Goal: Communication & Community: Answer question/provide support

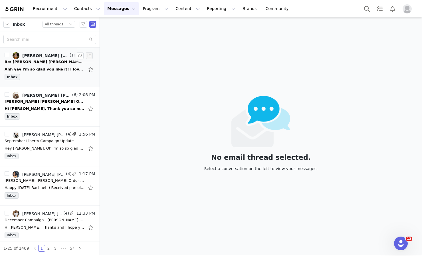
click at [52, 82] on li "[PERSON_NAME] [PERSON_NAME] Ambassador, [PERSON_NAME] (16) 2:15 PM Re: [PERSON_…" at bounding box center [49, 68] width 99 height 40
click at [52, 80] on div "Inbox" at bounding box center [50, 78] width 90 height 9
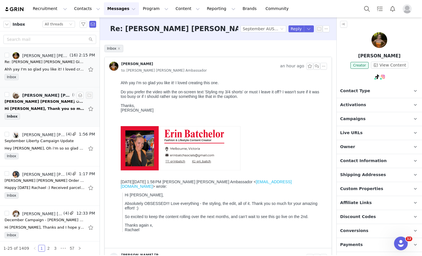
click at [47, 111] on div "Hi [PERSON_NAME], Thank you so much, that is so kind! We were filming a luxury …" at bounding box center [45, 109] width 80 height 6
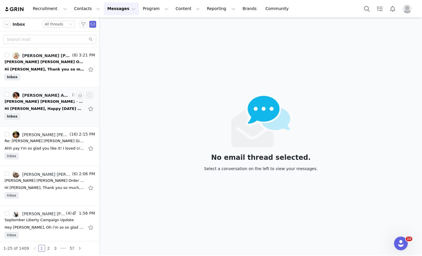
click at [40, 124] on li "Ally Clarke, Lorna Jane Ambassador (8) 3:16 PM Lorna Jane - Confirmation Email …" at bounding box center [49, 107] width 99 height 40
click at [42, 117] on div "Inbox" at bounding box center [50, 117] width 90 height 9
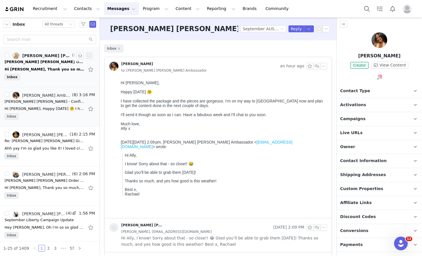
click at [39, 70] on div "Hi Rachel, Thank you so much for the kind words, that means a lot! It’s been su…" at bounding box center [45, 69] width 80 height 6
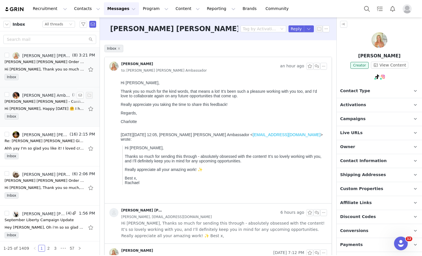
click at [24, 111] on div "Hi Rachael, Happy Monday 🤗 I have collected the package and the pieces are gorg…" at bounding box center [45, 109] width 80 height 6
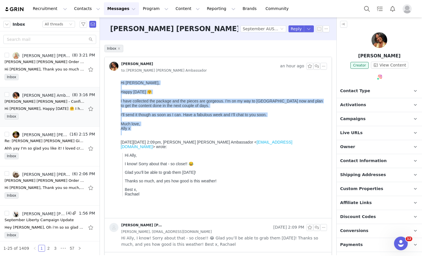
drag, startPoint x: 143, startPoint y: 137, endPoint x: 120, endPoint y: 83, distance: 58.0
click at [120, 83] on html "Hi Rachael, Happy Monday 🤗 I have collected the package and the pieces are gorg…" at bounding box center [222, 148] width 208 height 140
copy body "Hi Rachael, Happy Monday 🤗 I have collected the package and the pieces are gorg…"
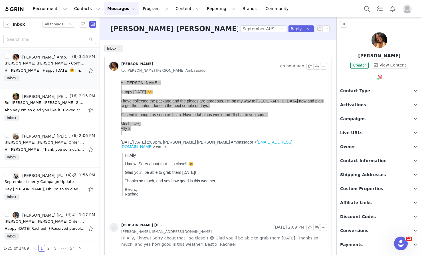
scroll to position [40, 0]
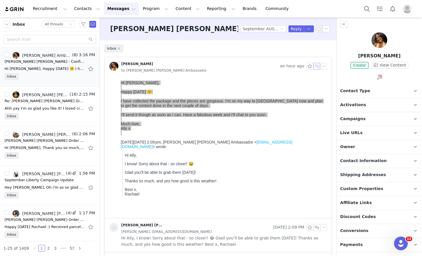
click at [313, 68] on button "button" at bounding box center [316, 66] width 7 height 7
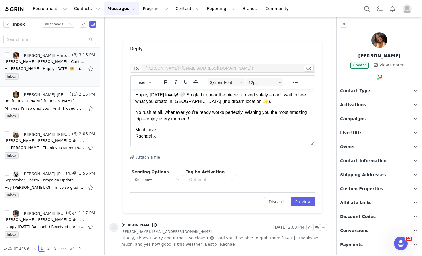
scroll to position [0, 0]
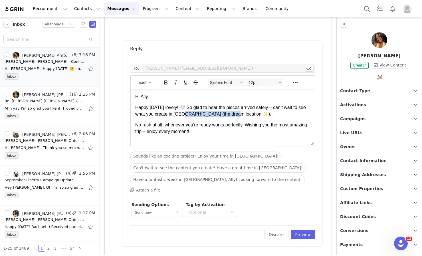
drag, startPoint x: 245, startPoint y: 113, endPoint x: 196, endPoint y: 113, distance: 49.6
click at [196, 113] on p "Happy Monday lovely! 🤍 So glad to hear the pieces arrived safely – can’t wait t…" at bounding box center [222, 110] width 175 height 13
drag, startPoint x: 256, startPoint y: 115, endPoint x: 196, endPoint y: 115, distance: 60.1
click at [196, 115] on p "Happy Monday lovely! 🤍 So glad to hear the pieces arrived safely – can’t wait t…" at bounding box center [222, 110] width 175 height 13
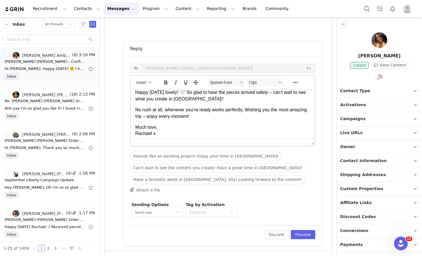
scroll to position [18, 0]
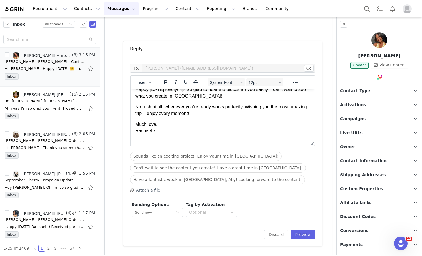
click at [246, 106] on p "No rush at all, whenever you’re ready works perfectly. Wishing you the most ama…" at bounding box center [222, 110] width 175 height 13
drag, startPoint x: 247, startPoint y: 106, endPoint x: 136, endPoint y: 105, distance: 111.2
click at [136, 105] on p "No rush at all, whenever you’re ready works perfectly. Wishing you the most ama…" at bounding box center [222, 110] width 175 height 13
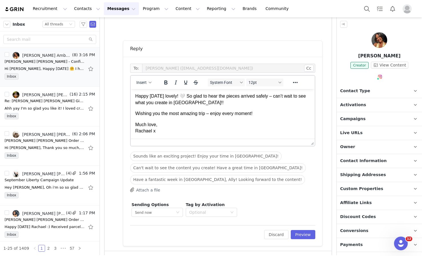
scroll to position [11, 0]
click at [210, 113] on p "Wishing you the most amazing trip – enjoy every moment!" at bounding box center [222, 113] width 175 height 6
drag, startPoint x: 254, startPoint y: 113, endPoint x: 208, endPoint y: 113, distance: 45.3
click at [208, 113] on p "Wishing you the most amazing trip – enjoy every moment!" at bounding box center [222, 113] width 175 height 6
drag, startPoint x: 156, startPoint y: 125, endPoint x: 109, endPoint y: 125, distance: 47.0
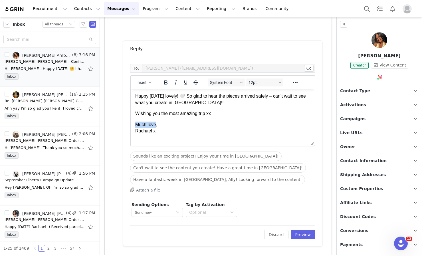
click at [131, 125] on html "Hi Ally, Happy Monday lovely! 🤍 So glad to hear the pieces arrived safely – can…" at bounding box center [223, 108] width 184 height 61
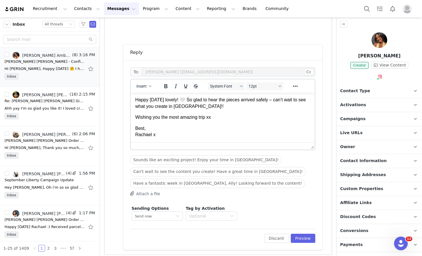
click at [141, 129] on p "Best, Rachael x" at bounding box center [222, 131] width 175 height 13
click at [158, 133] on p "Thank you, Rachael x" at bounding box center [222, 131] width 175 height 13
click at [294, 239] on button "Preview" at bounding box center [302, 237] width 25 height 9
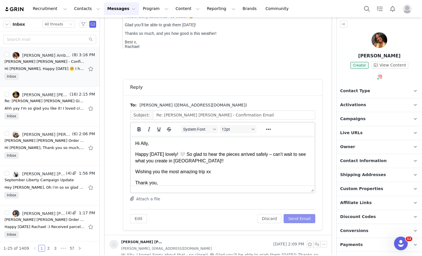
scroll to position [133, 0]
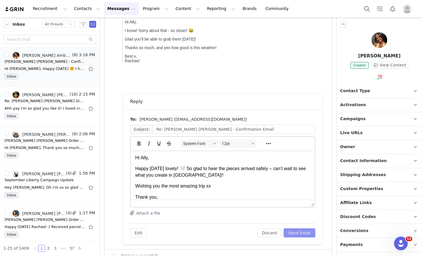
click at [294, 233] on button "Send Email" at bounding box center [299, 232] width 32 height 9
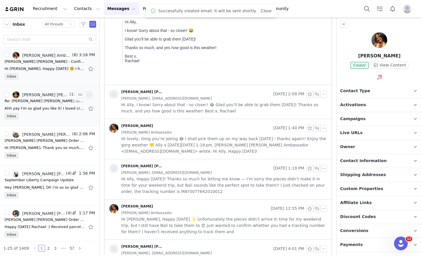
scroll to position [0, 0]
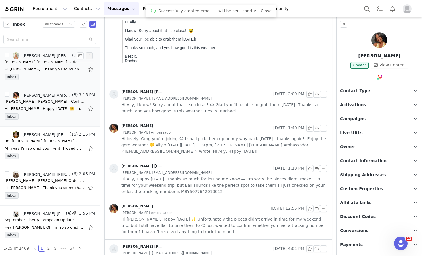
click at [37, 77] on div "Inbox" at bounding box center [50, 78] width 90 height 9
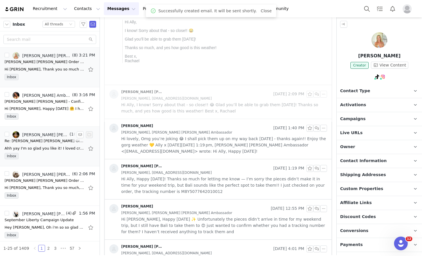
click at [28, 143] on div "Re: [PERSON_NAME] [PERSON_NAME] Gifted Ambassador Program - September Campaign" at bounding box center [45, 141] width 80 height 6
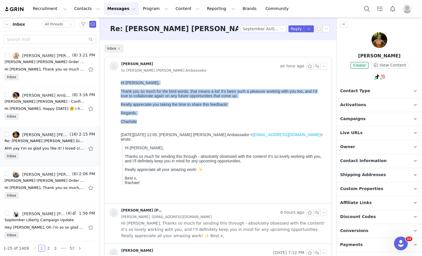
drag, startPoint x: 145, startPoint y: 122, endPoint x: 115, endPoint y: 77, distance: 54.4
click at [118, 78] on html "Hi Rachel, Thank you so much for the kind words, that means a lot! It’s been su…" at bounding box center [222, 140] width 208 height 125
copy div "Hi Rachel, Thank you so much for the kind words, that means a lot! It’s been su…"
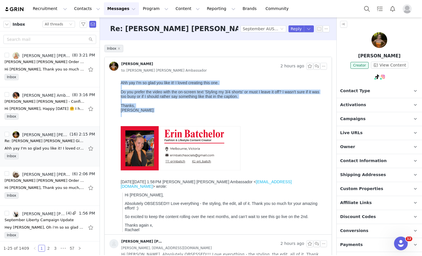
drag, startPoint x: 143, startPoint y: 112, endPoint x: 120, endPoint y: 80, distance: 39.2
click at [120, 80] on html "Ahh yay I'm so glad you like it! I loved creating this one. Do you prefer the v…" at bounding box center [222, 157] width 208 height 158
copy div "Ahh yay I'm so glad you like it! I loved creating this one. Do you prefer the v…"
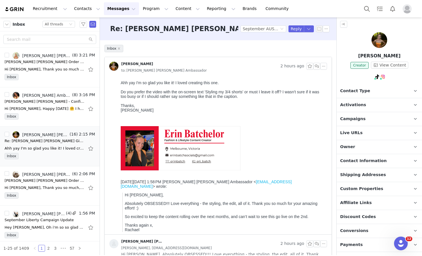
click at [206, 107] on div "Thanks," at bounding box center [223, 105] width 204 height 5
click at [313, 67] on button "button" at bounding box center [316, 66] width 7 height 7
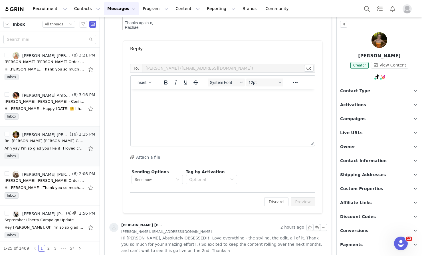
click at [229, 104] on html at bounding box center [223, 96] width 184 height 15
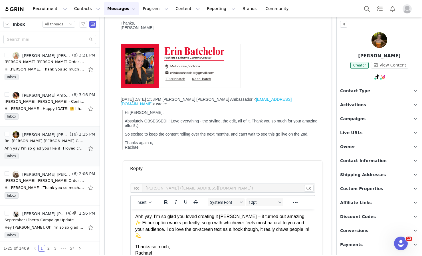
scroll to position [168, 0]
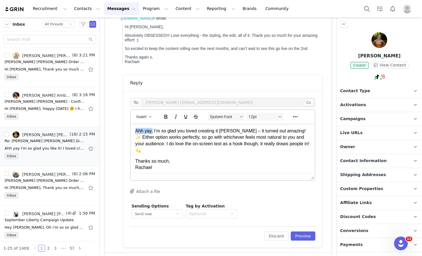
drag, startPoint x: 152, startPoint y: 131, endPoint x: 109, endPoint y: 130, distance: 43.0
click at [131, 130] on html "Ahh yay, I’m so glad you loved creating it Erin – it turned out amazing! ✨ Eith…" at bounding box center [223, 149] width 184 height 52
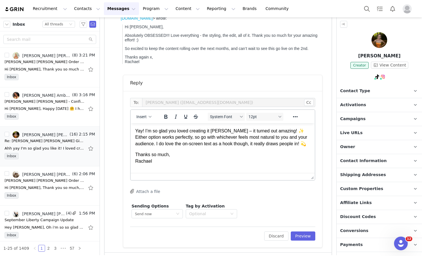
click at [223, 132] on p "Yay! I’m so glad you loved creating it Erin – it turned out amazing! ✨ Either o…" at bounding box center [222, 137] width 175 height 19
click at [275, 131] on p "Yay! I’m so glad you loved creating it Erin, it turned out amazing! ✨ Either op…" at bounding box center [222, 137] width 175 height 19
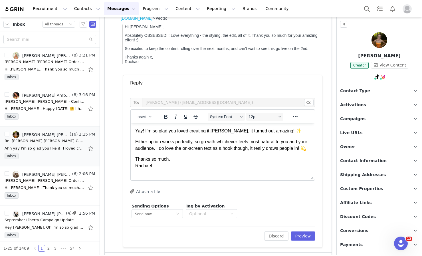
scroll to position [7, 0]
click at [187, 147] on p "Either option works perfectly, so go with whichever feels most natural to you a…" at bounding box center [222, 144] width 175 height 13
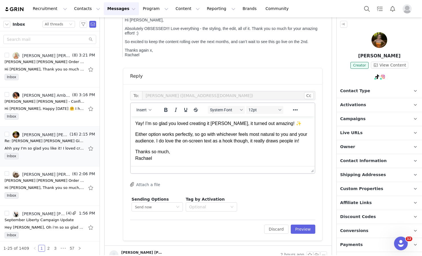
scroll to position [177, 0]
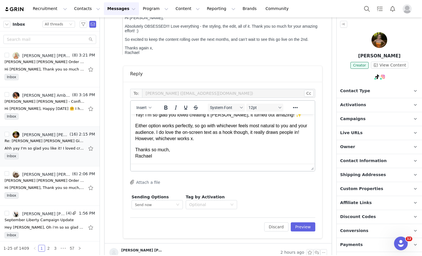
click at [168, 149] on p "Thanks so much, Rachael" at bounding box center [222, 152] width 175 height 13
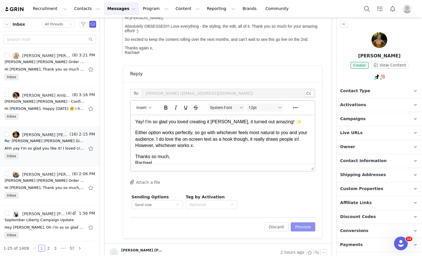
click at [301, 228] on button "Preview" at bounding box center [302, 226] width 25 height 9
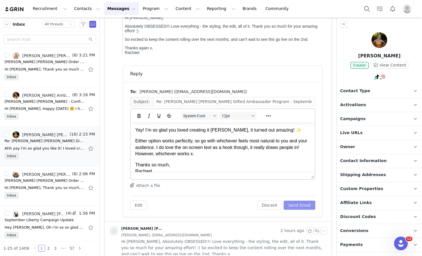
click at [301, 204] on button "Send Email" at bounding box center [299, 204] width 32 height 9
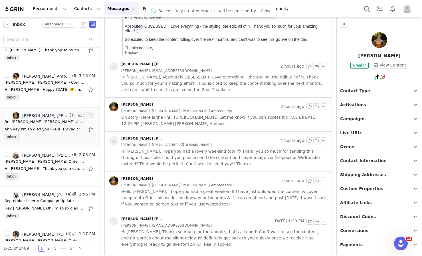
scroll to position [23, 0]
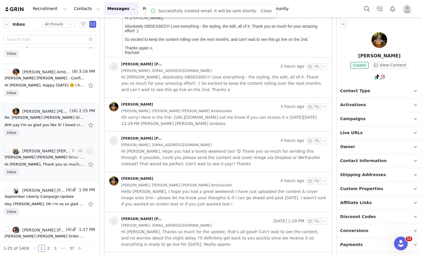
click at [45, 172] on div "Inbox" at bounding box center [50, 173] width 90 height 9
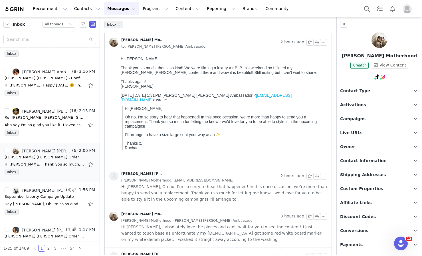
scroll to position [0, 0]
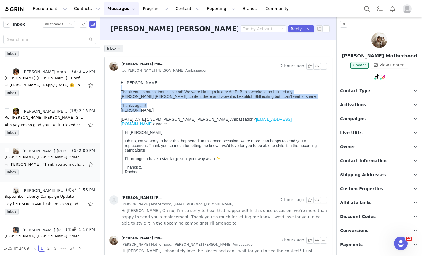
drag, startPoint x: 143, startPoint y: 110, endPoint x: 125, endPoint y: 88, distance: 28.6
click at [125, 88] on div "Hi Rachael, Thank you so much, that is so kind! We were filming a luxury Air Bn…" at bounding box center [223, 96] width 204 height 32
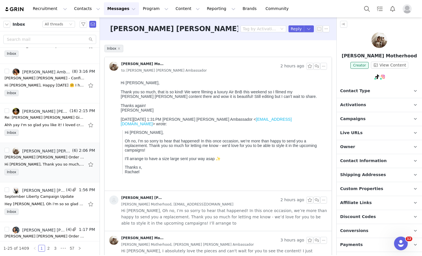
click at [144, 117] on div "On Mon, Sep 1, 2025 at 1:31 PM Lorna Jane Ambassador < ambassador@lornajane.com…" at bounding box center [223, 121] width 204 height 9
drag, startPoint x: 147, startPoint y: 115, endPoint x: 117, endPoint y: 83, distance: 44.0
click at [118, 83] on html "Hi Rachael, Thank you so much, that is so kind! We were filming a luxury Air Bn…" at bounding box center [222, 134] width 208 height 112
copy div "Hi [PERSON_NAME],"
click at [294, 102] on div at bounding box center [223, 101] width 204 height 5
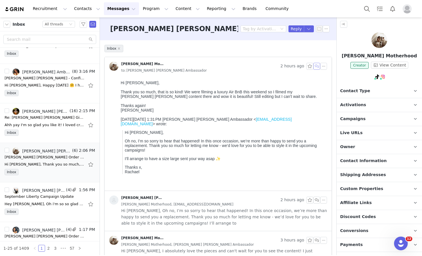
click at [313, 66] on button "button" at bounding box center [316, 66] width 7 height 7
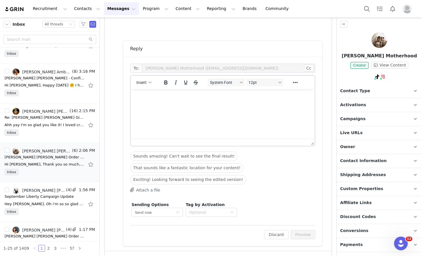
click at [177, 104] on html at bounding box center [223, 96] width 184 height 15
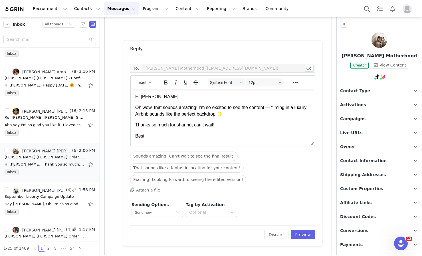
click at [269, 108] on p "Oh wow, that sounds amazing! I’m so excited to see the content — filming in a l…" at bounding box center [222, 110] width 175 height 13
drag, startPoint x: 266, startPoint y: 108, endPoint x: 237, endPoint y: 112, distance: 28.5
click at [238, 112] on p "Oh wow, that sounds amazing! I’m so excited to see the content — filming in a l…" at bounding box center [222, 110] width 175 height 13
drag, startPoint x: 232, startPoint y: 114, endPoint x: 268, endPoint y: 108, distance: 37.0
click at [268, 108] on p "Oh wow, that sounds amazing! I’m so excited to see the content — filming in a l…" at bounding box center [222, 110] width 175 height 13
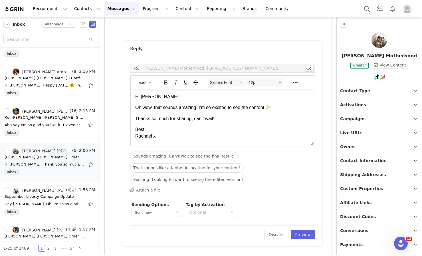
click at [226, 118] on p "Thanks so much for sharing, can’t wait!" at bounding box center [222, 118] width 175 height 6
click at [158, 137] on p "Best, Rachael x" at bounding box center [222, 132] width 175 height 13
click at [295, 234] on button "Preview" at bounding box center [302, 234] width 25 height 9
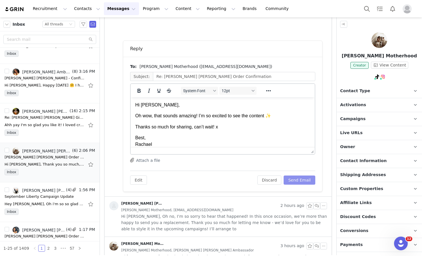
click at [294, 182] on button "Send Email" at bounding box center [299, 179] width 32 height 9
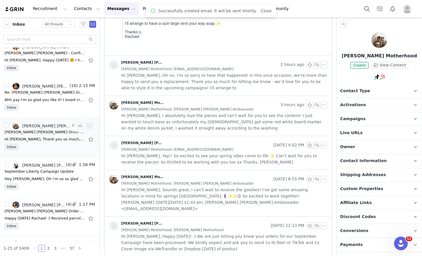
scroll to position [49, 0]
click at [43, 180] on div "Hey [PERSON_NAME], Oh i'm so so glad you liked the video, I had so many ideas t…" at bounding box center [45, 178] width 80 height 6
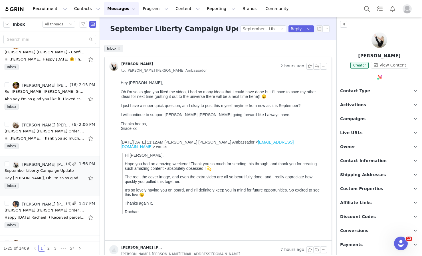
scroll to position [0, 0]
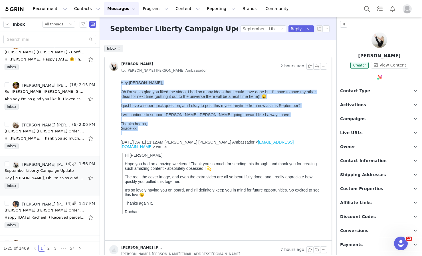
drag, startPoint x: 145, startPoint y: 135, endPoint x: 111, endPoint y: 79, distance: 65.5
click at [118, 79] on html "Hey Racheal, Oh i'm so so glad you liked the video, I had so many ideas that I …" at bounding box center [222, 159] width 208 height 162
copy div "Hey Racheal, Oh i'm so so glad you liked the video, I had so many ideas that I …"
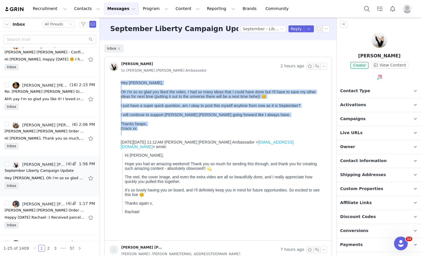
copy div "Hey Racheal, Oh i'm so so glad you liked the video, I had so many ideas that I …"
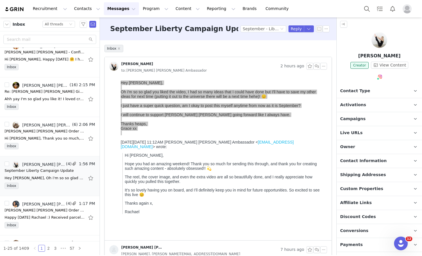
scroll to position [87, 0]
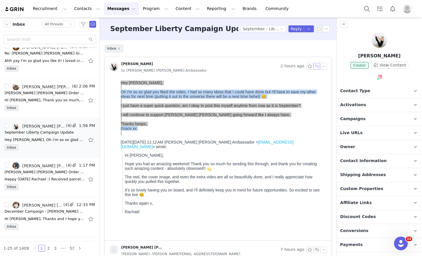
click at [314, 65] on button "button" at bounding box center [316, 66] width 7 height 7
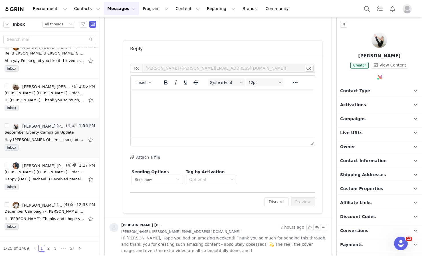
scroll to position [0, 0]
click at [192, 104] on html at bounding box center [223, 96] width 184 height 15
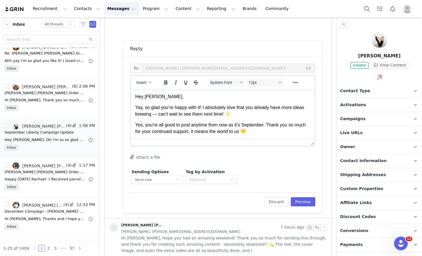
click at [168, 114] on p "Yay, so glad you’re happy with it! I absolutely love that you already have more…" at bounding box center [222, 110] width 175 height 13
click at [158, 115] on p "Yay, so glad you’re happy with it! I absolutely love that you already have more…" at bounding box center [222, 110] width 175 height 13
click at [227, 114] on p "Yay, so glad you’re happy with it! I absolutely love that you already have more…" at bounding box center [222, 110] width 175 height 13
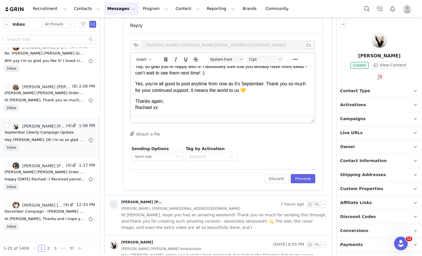
scroll to position [233, 0]
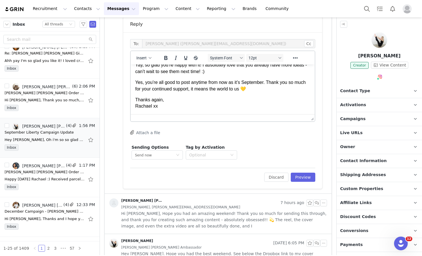
click at [157, 106] on p "Thanks again, Rachael xx" at bounding box center [222, 103] width 175 height 13
click at [163, 100] on p "Thanks again, Rachael" at bounding box center [222, 103] width 175 height 13
click at [298, 177] on button "Preview" at bounding box center [302, 176] width 25 height 9
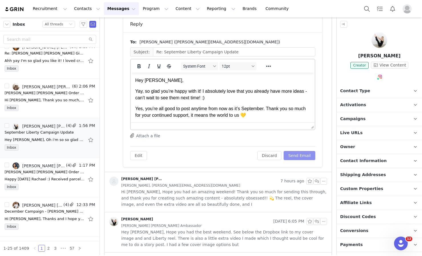
scroll to position [0, 0]
click at [292, 158] on button "Send Email" at bounding box center [299, 155] width 32 height 9
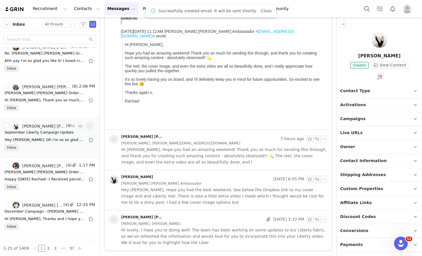
scroll to position [100, 0]
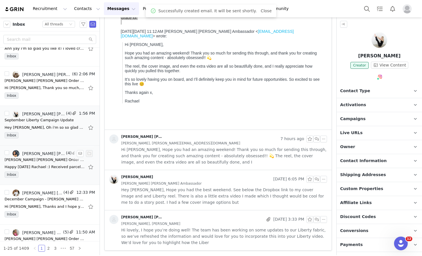
click at [27, 154] on div "[PERSON_NAME] [PERSON_NAME] Ambassador, [PERSON_NAME]" at bounding box center [43, 153] width 42 height 5
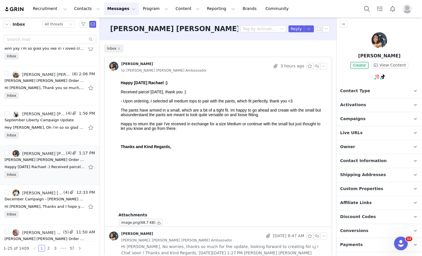
scroll to position [0, 0]
drag, startPoint x: 175, startPoint y: 145, endPoint x: 113, endPoint y: 76, distance: 92.8
click at [118, 78] on html "Happy Monday Rachael :) Received parcel on Saturday, thank you :) - Upon orderi…" at bounding box center [222, 145] width 208 height 134
copy div "Happy Monday Rachael :) Received parcel on Saturday, thank you :) - Upon orderi…"
click at [209, 135] on div at bounding box center [223, 133] width 204 height 5
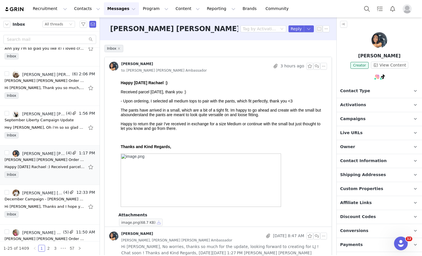
click at [158, 223] on button "button" at bounding box center [158, 222] width 7 height 7
click at [227, 78] on html "Happy Monday Rachael :) Received parcel on Saturday, thank you :) - Upon orderi…" at bounding box center [222, 145] width 208 height 134
